Goal: Task Accomplishment & Management: Complete application form

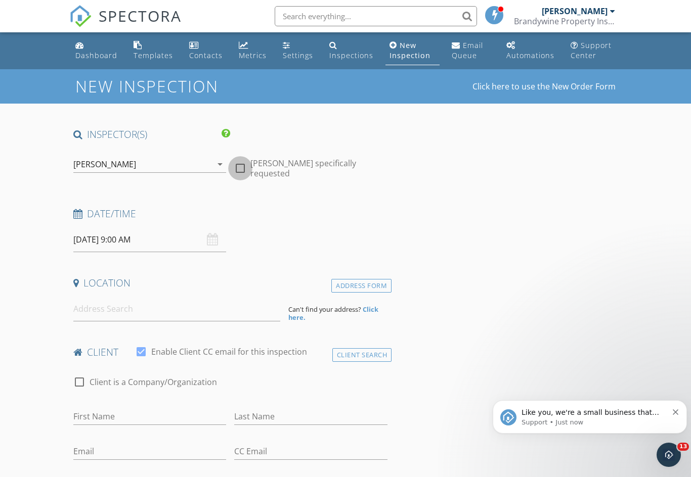
click at [240, 162] on div at bounding box center [240, 168] width 17 height 17
checkbox input "true"
click at [123, 236] on input "[DATE] 9:00 AM" at bounding box center [149, 240] width 153 height 25
click at [258, 383] on div "check_box_outline_blank Client is a Company/Organization" at bounding box center [230, 387] width 314 height 26
click at [370, 308] on strong "Click here." at bounding box center [333, 313] width 90 height 17
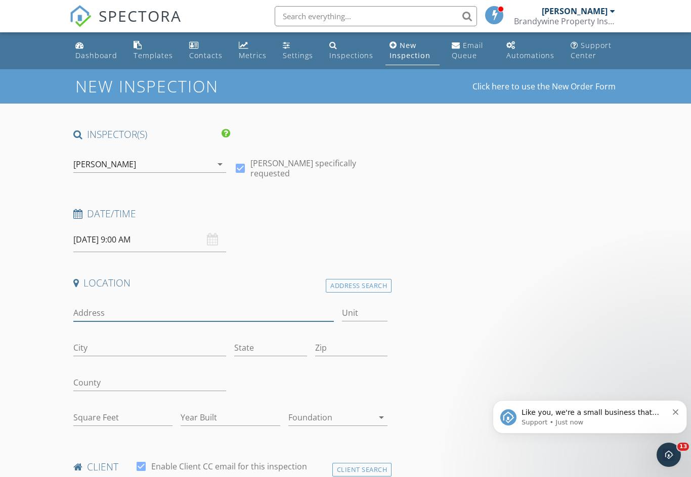
click at [114, 306] on input "Address" at bounding box center [203, 313] width 260 height 17
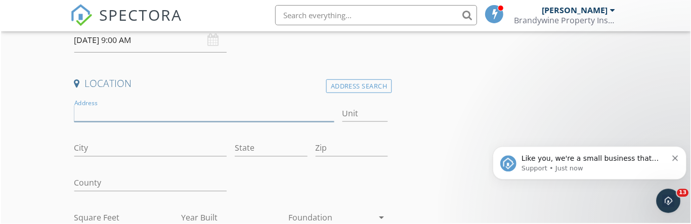
scroll to position [200, 0]
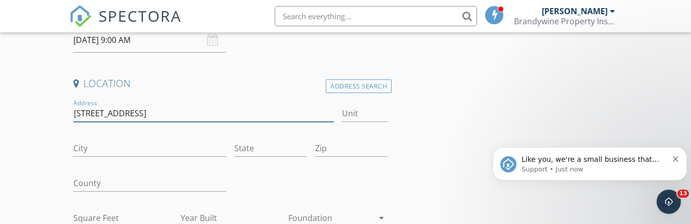
type input "[STREET_ADDRESS]"
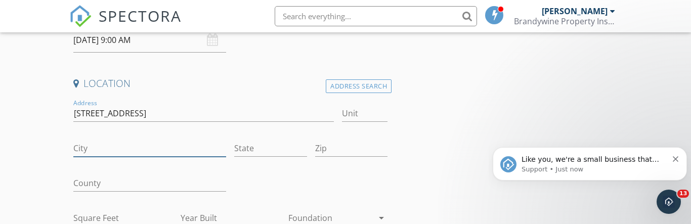
click at [110, 143] on input "City" at bounding box center [149, 148] width 153 height 17
type input "[GEOGRAPHIC_DATA]"
click at [255, 141] on input "State" at bounding box center [270, 148] width 72 height 17
type input "Pa"
click at [347, 140] on input "Zip" at bounding box center [351, 148] width 72 height 17
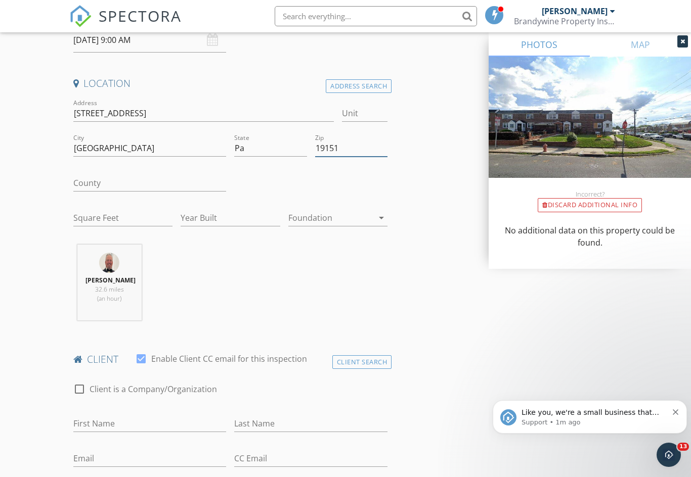
type input "19151"
click at [104, 110] on input "[STREET_ADDRESS]" at bounding box center [203, 113] width 260 height 17
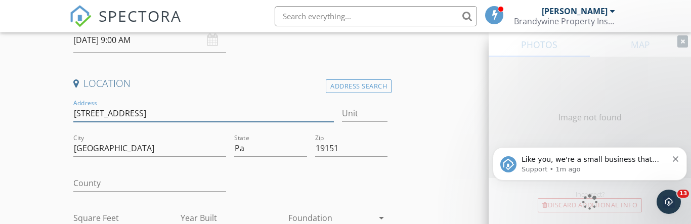
type input "[STREET_ADDRESS]"
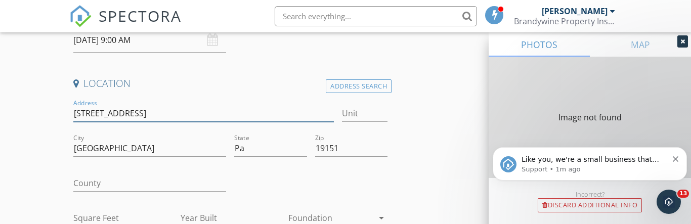
type input "1120"
type input "1949"
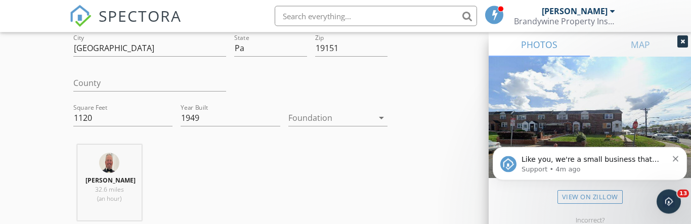
type input "[STREET_ADDRESS]"
click at [381, 113] on icon "arrow_drop_down" at bounding box center [381, 118] width 12 height 12
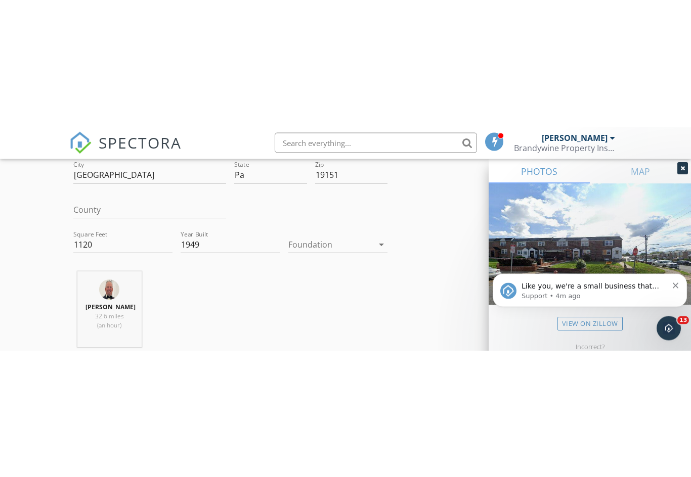
scroll to position [300, 0]
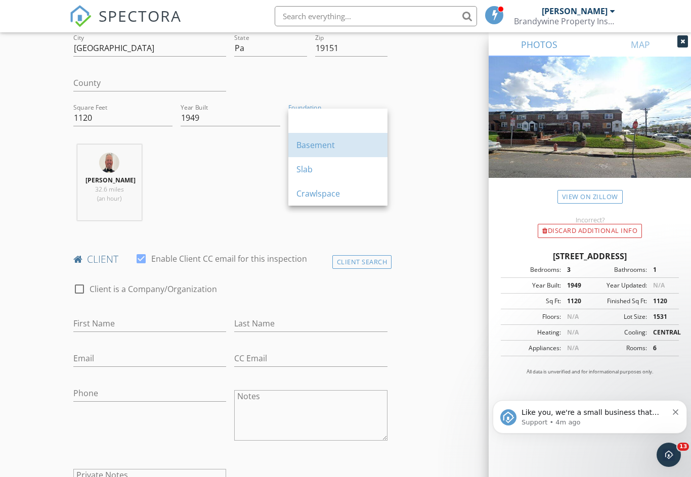
click at [335, 142] on div "Basement" at bounding box center [337, 145] width 83 height 12
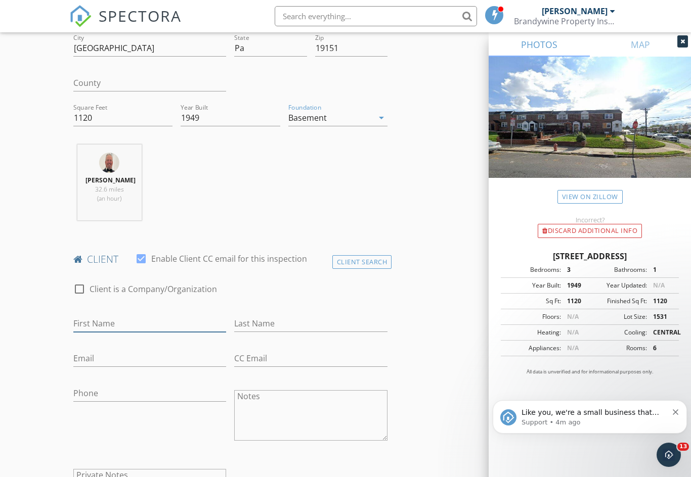
click at [102, 322] on input "First Name" at bounding box center [149, 324] width 153 height 17
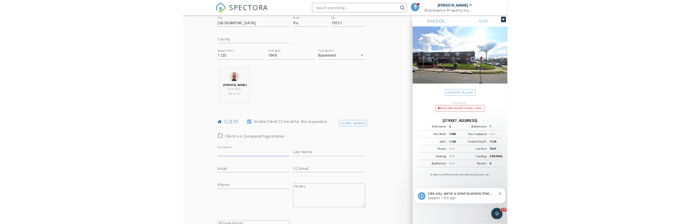
scroll to position [510, 0]
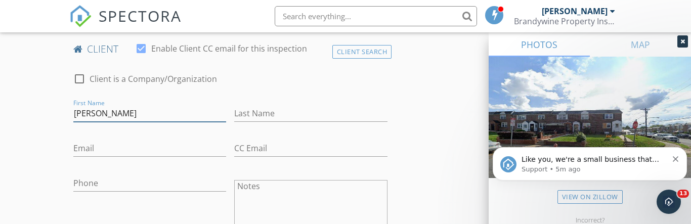
type input "[PERSON_NAME]"
click at [270, 109] on input "Last Name" at bounding box center [310, 113] width 153 height 17
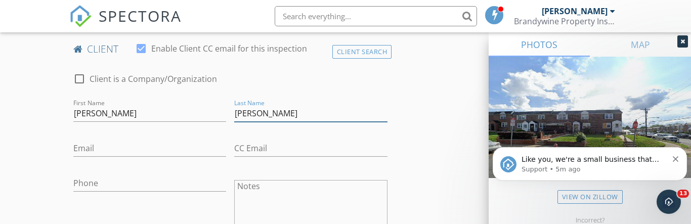
type input "[PERSON_NAME]"
click at [92, 144] on input "Email" at bounding box center [149, 148] width 153 height 17
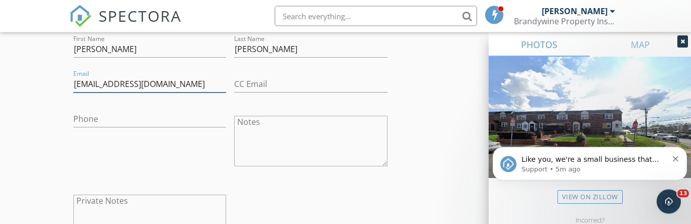
type input "[EMAIL_ADDRESS][DOMAIN_NAME]"
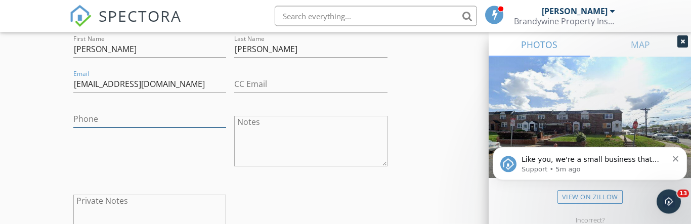
click at [92, 113] on input "Phone" at bounding box center [149, 119] width 153 height 17
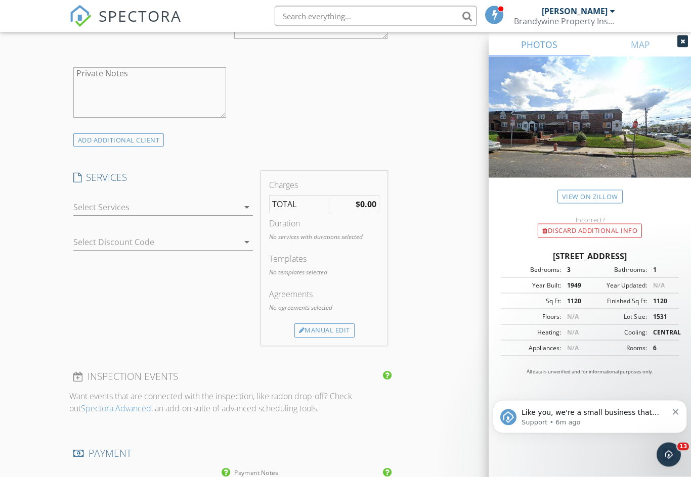
scroll to position [704, 0]
type input "[PHONE_NUMBER]"
click at [246, 202] on icon "arrow_drop_down" at bounding box center [247, 205] width 12 height 12
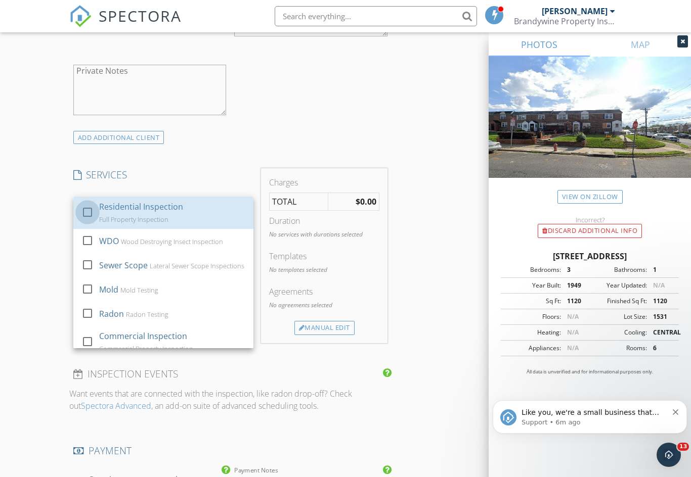
click at [88, 207] on div at bounding box center [87, 212] width 17 height 17
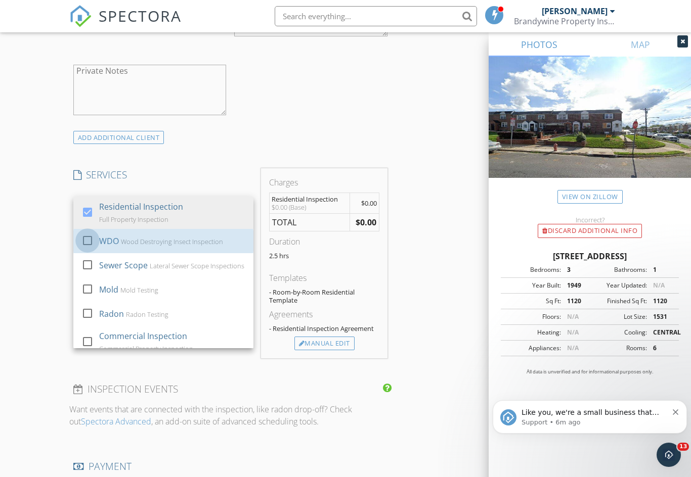
click at [91, 238] on div at bounding box center [87, 240] width 17 height 17
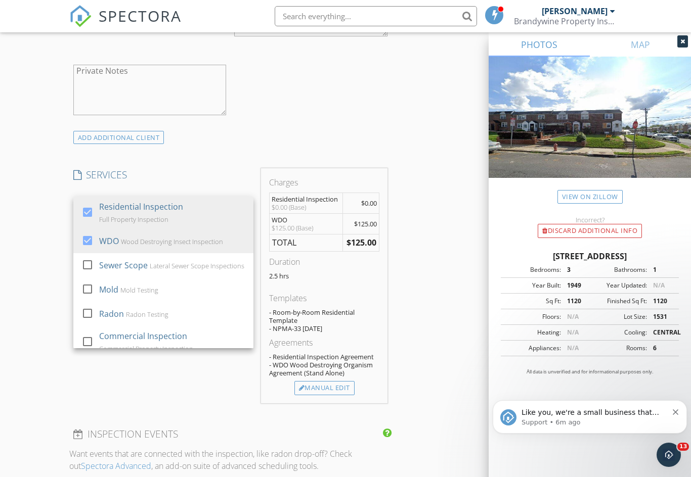
click at [85, 313] on div at bounding box center [87, 313] width 17 height 17
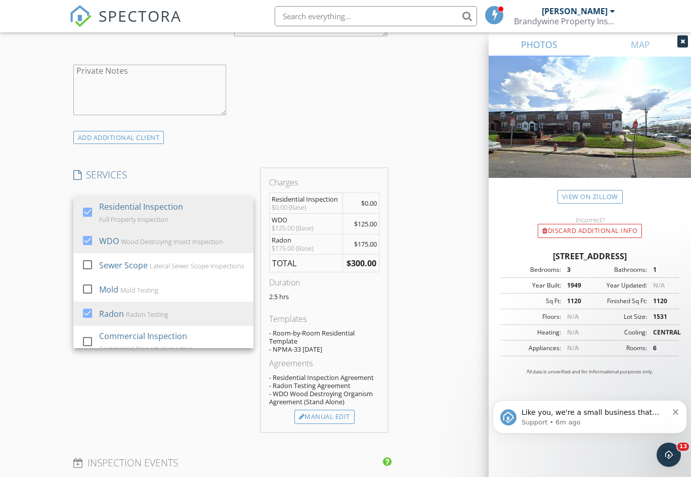
click at [341, 413] on div "Manual Edit" at bounding box center [324, 417] width 60 height 14
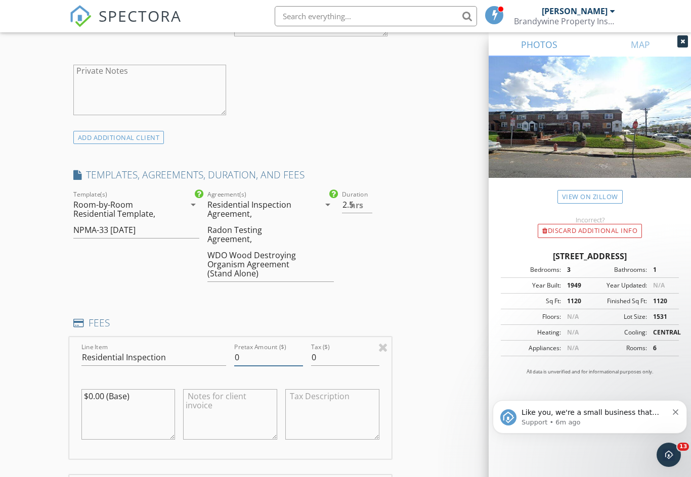
click at [264, 349] on input "0" at bounding box center [268, 357] width 68 height 17
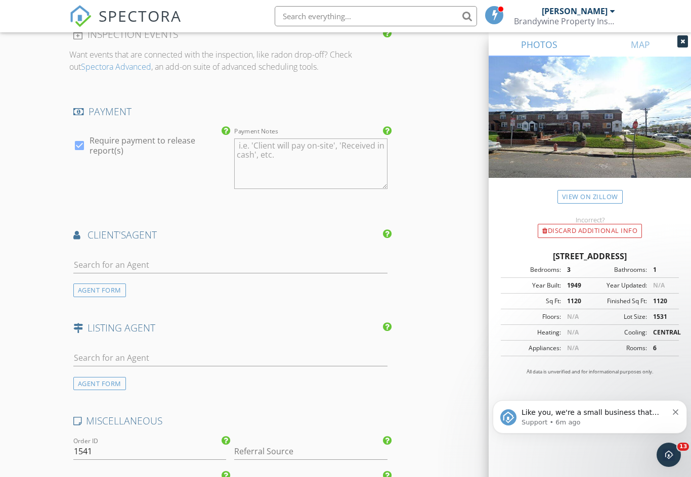
scroll to position [1500, 0]
type input "450.00"
click at [117, 256] on input "text" at bounding box center [230, 264] width 314 height 17
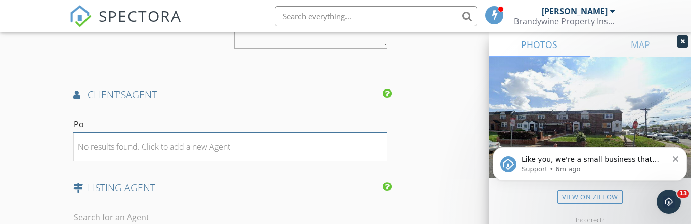
type input "P"
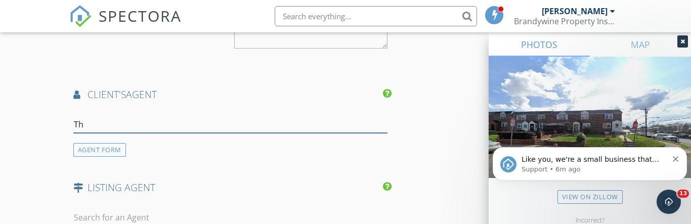
type input "T"
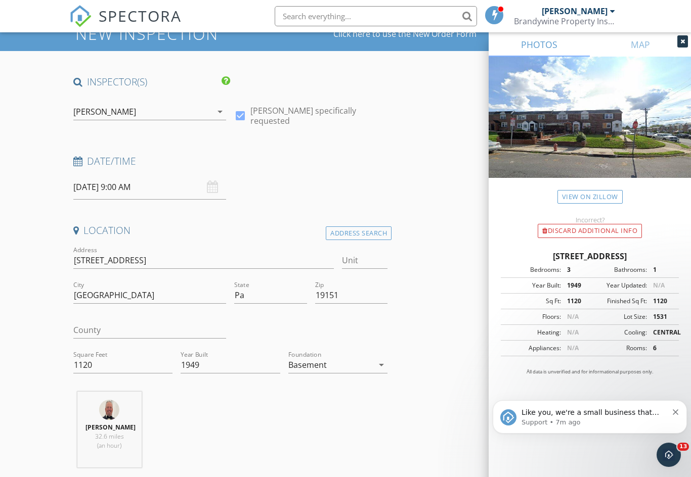
scroll to position [57, 0]
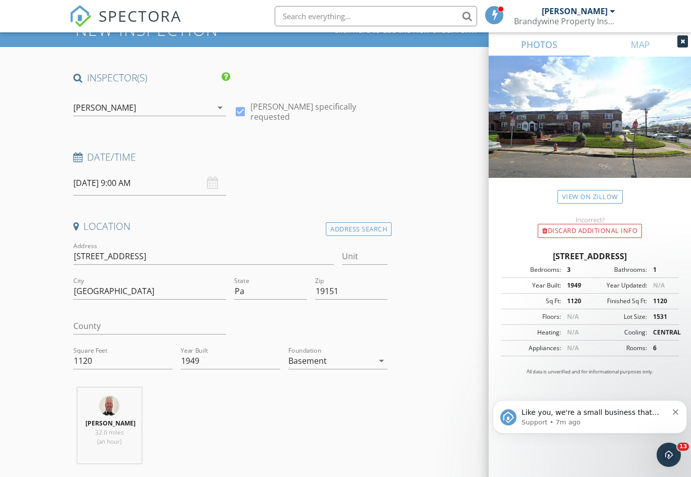
click at [676, 411] on icon "Dismiss notification" at bounding box center [676, 413] width 6 height 6
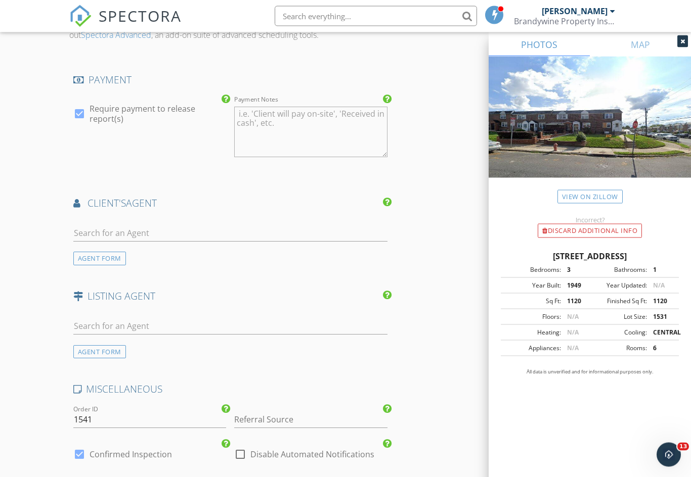
scroll to position [1550, 0]
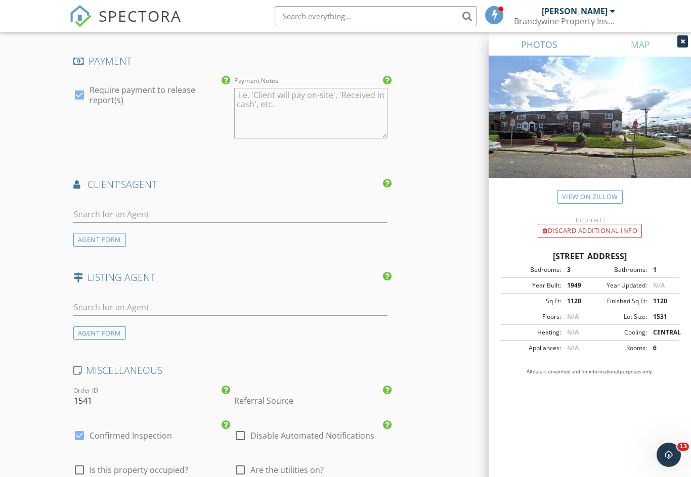
click at [113, 233] on div "AGENT FORM" at bounding box center [99, 240] width 53 height 14
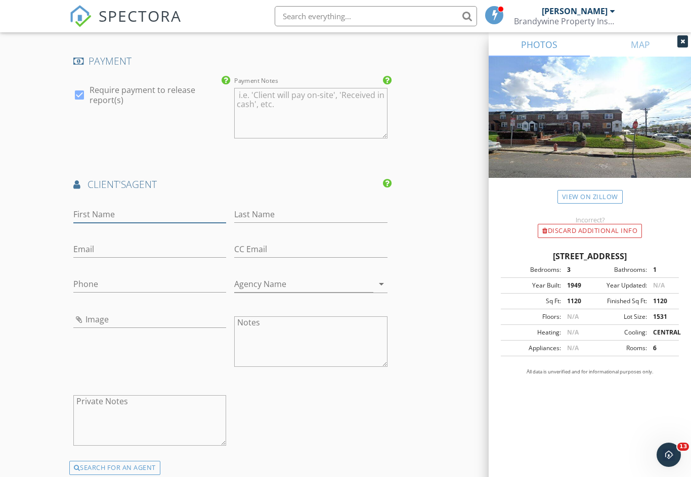
click at [104, 206] on input "First Name" at bounding box center [149, 214] width 153 height 17
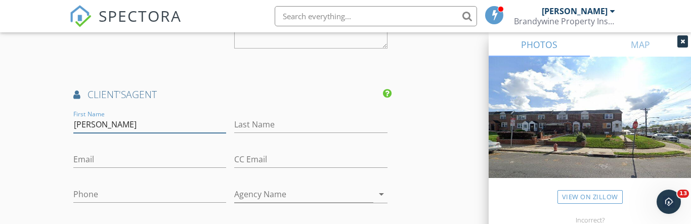
type input "[PERSON_NAME]"
click at [270, 116] on input "Last Name" at bounding box center [310, 124] width 153 height 17
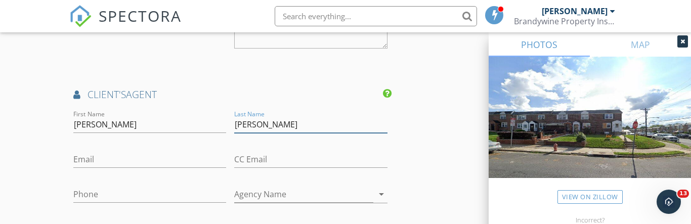
type input "[PERSON_NAME]"
click at [106, 151] on input "Email" at bounding box center [149, 159] width 153 height 17
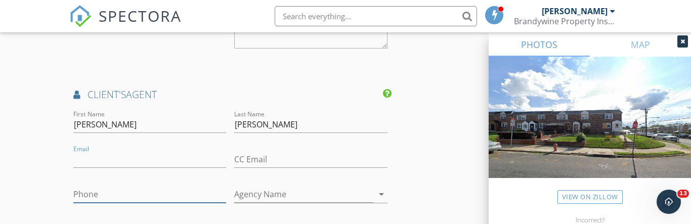
click at [104, 186] on input "Phone" at bounding box center [149, 194] width 153 height 17
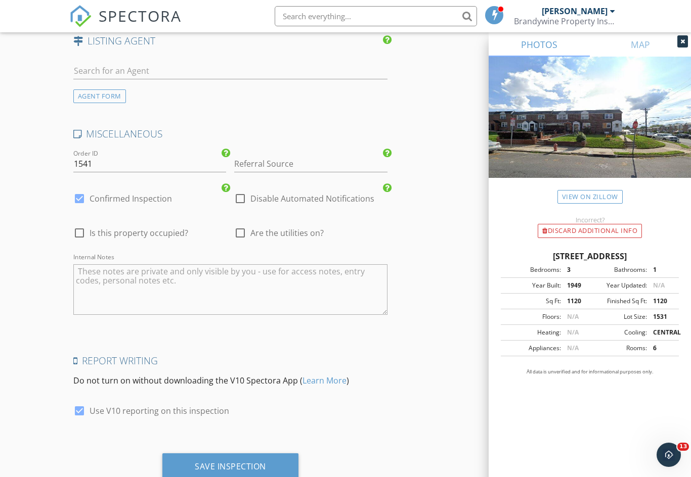
scroll to position [2039, 0]
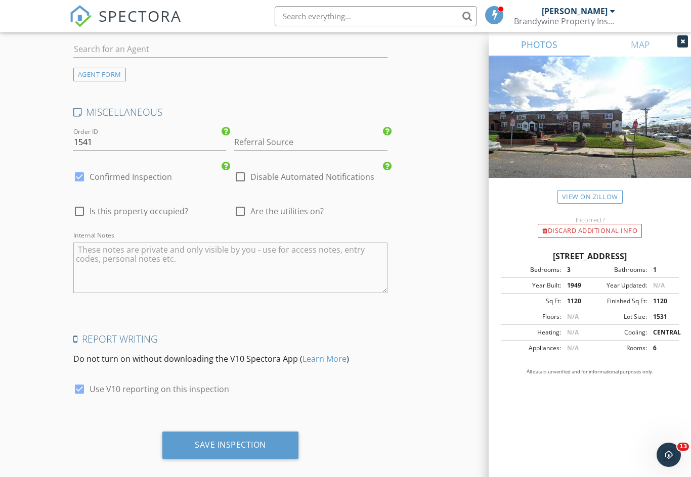
type input "[PHONE_NUMBER]"
click at [248, 440] on div "Save Inspection" at bounding box center [230, 445] width 71 height 10
